Goal: Information Seeking & Learning: Check status

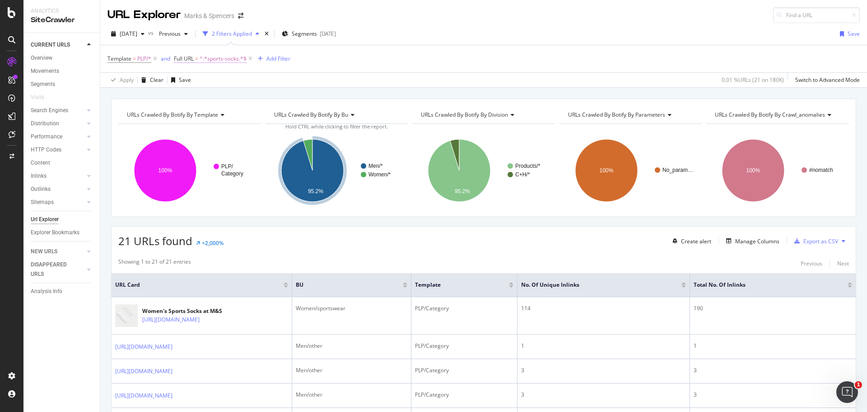
click at [212, 57] on span "^.*sports-socks.*$" at bounding box center [223, 58] width 47 height 13
click at [215, 96] on input "sports-socks" at bounding box center [225, 96] width 85 height 14
paste input "wear/fs5/hats-1"
type input "sportswear/fs5/hats-1"
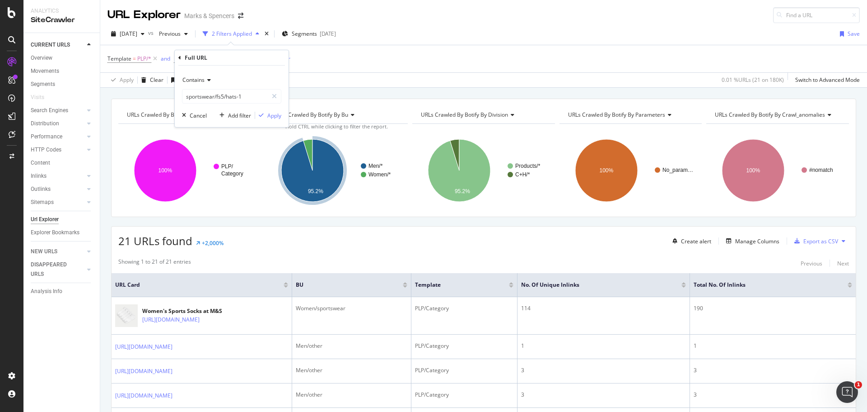
click at [271, 121] on div "Contains sportswear/fs5/hats-1 Cancel Add filter Apply" at bounding box center [232, 96] width 114 height 61
click at [271, 117] on div "Apply" at bounding box center [274, 116] width 14 height 8
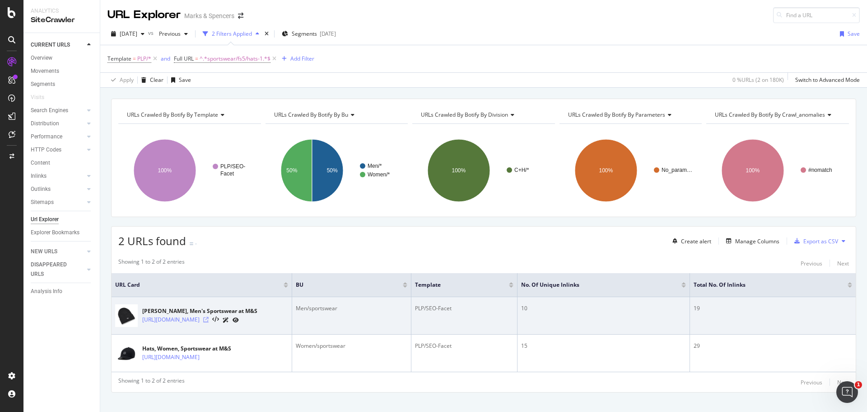
click at [209, 321] on icon at bounding box center [205, 319] width 5 height 5
